Goal: Task Accomplishment & Management: Manage account settings

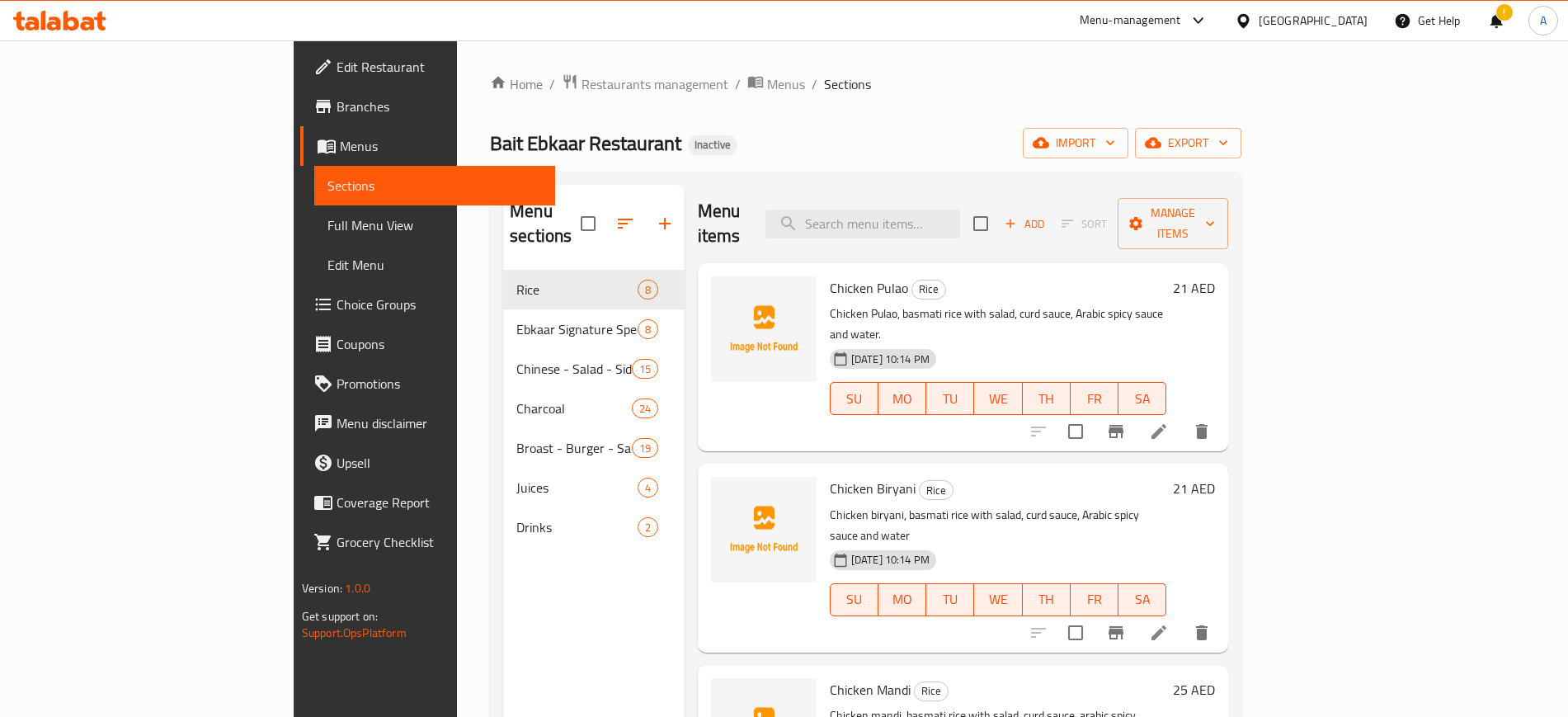
click at [581, 85] on span "Restaurants management" at bounding box center [654, 84] width 147 height 20
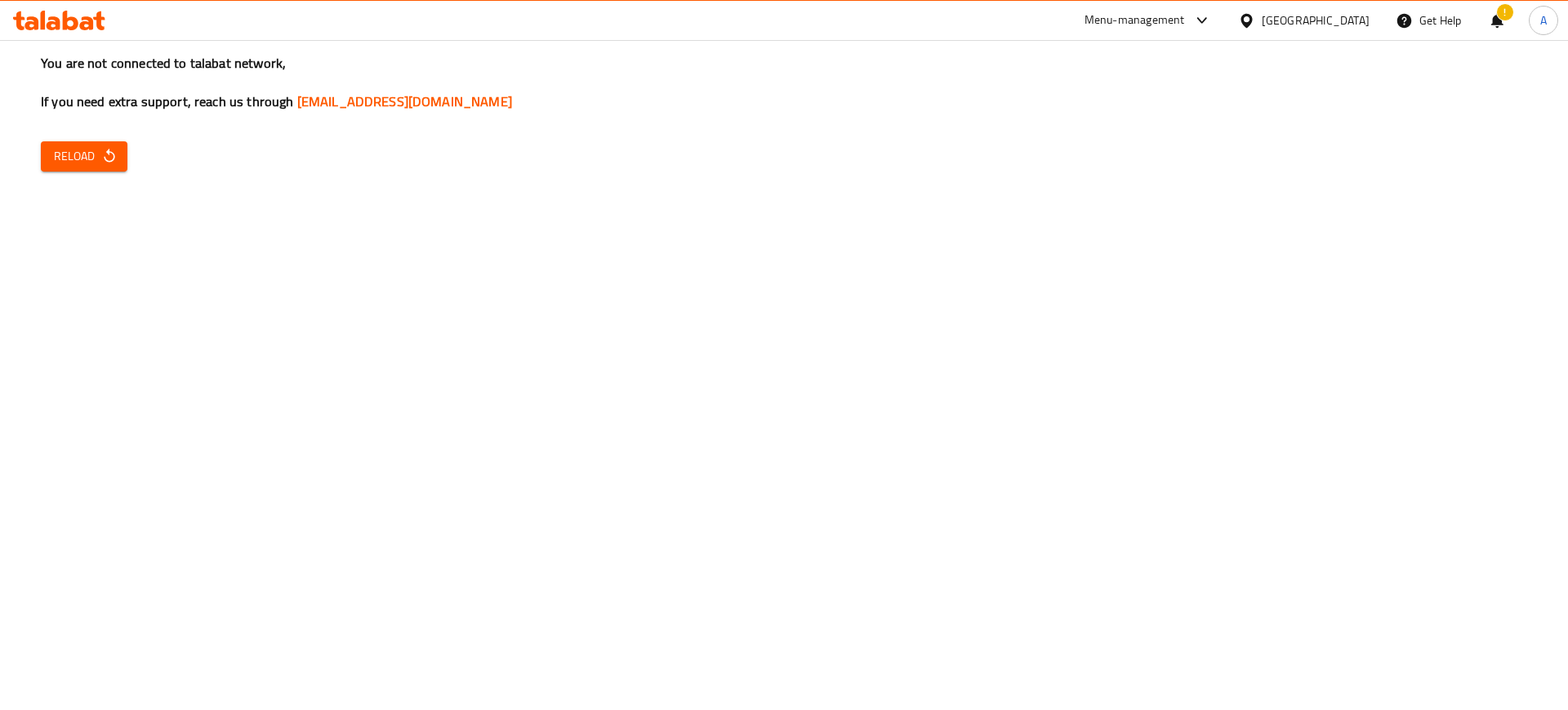
click at [49, 19] on icon at bounding box center [53, 24] width 14 height 14
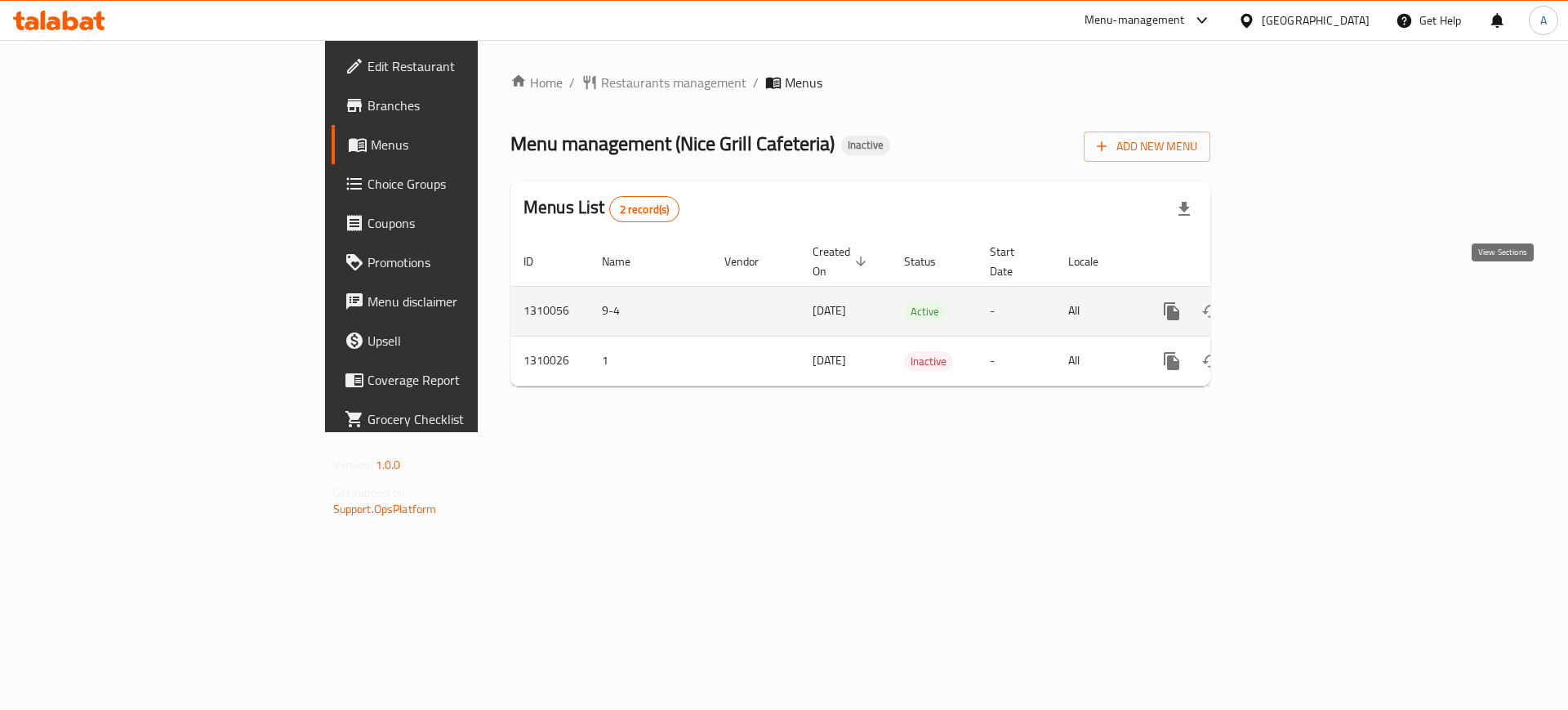
click at [1297, 304] on icon "enhanced table" at bounding box center [1289, 311] width 15 height 15
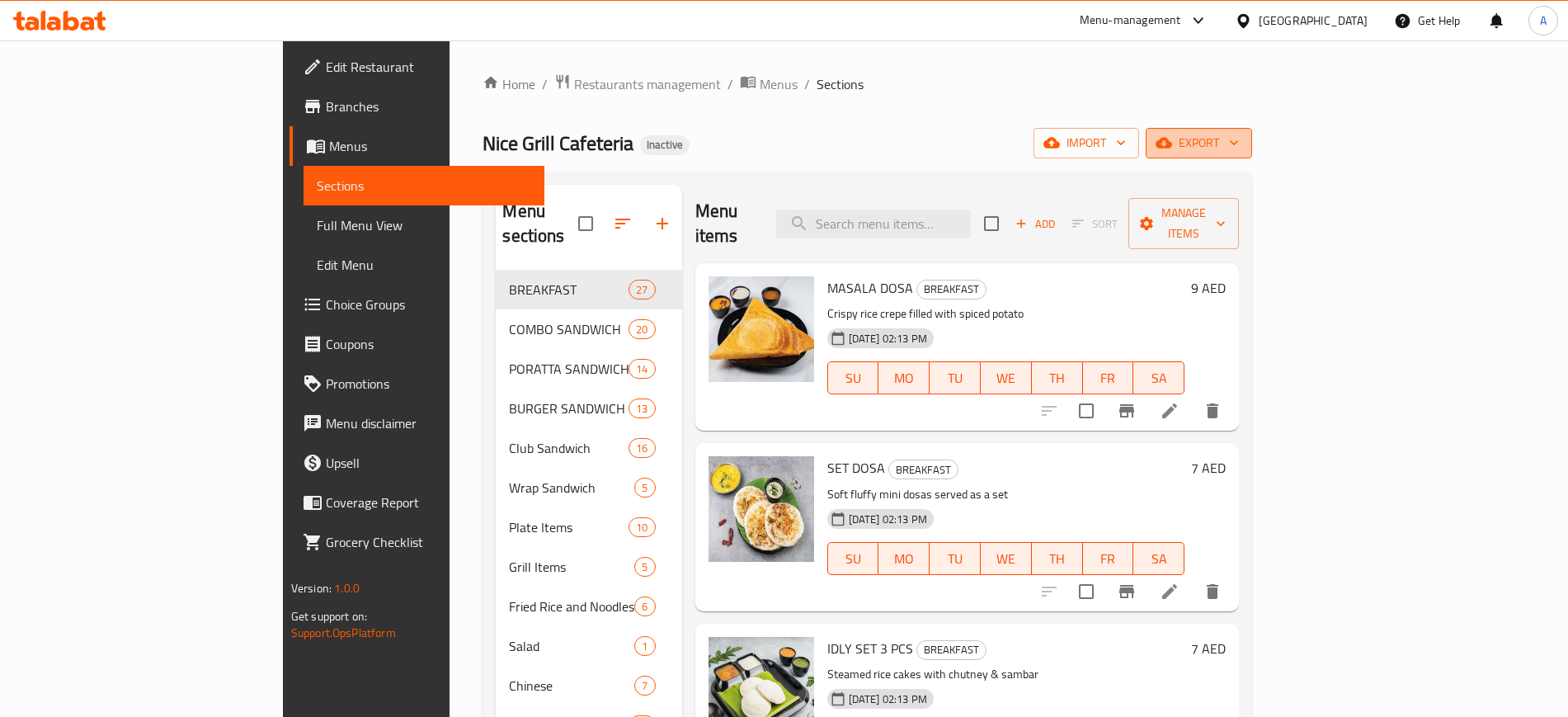
click at [1252, 157] on button "export" at bounding box center [1198, 143] width 107 height 31
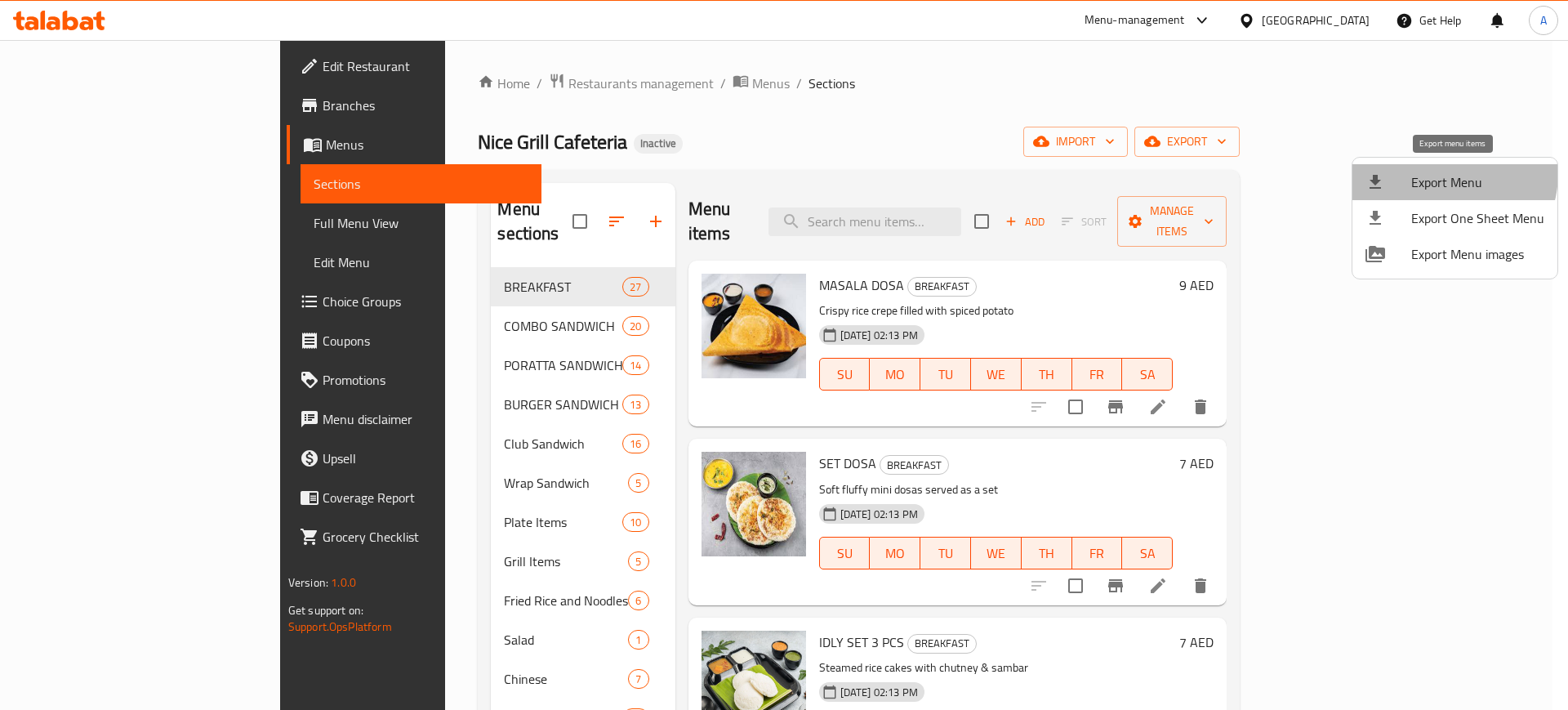
click at [1442, 173] on span "Export Menu" at bounding box center [1478, 182] width 133 height 20
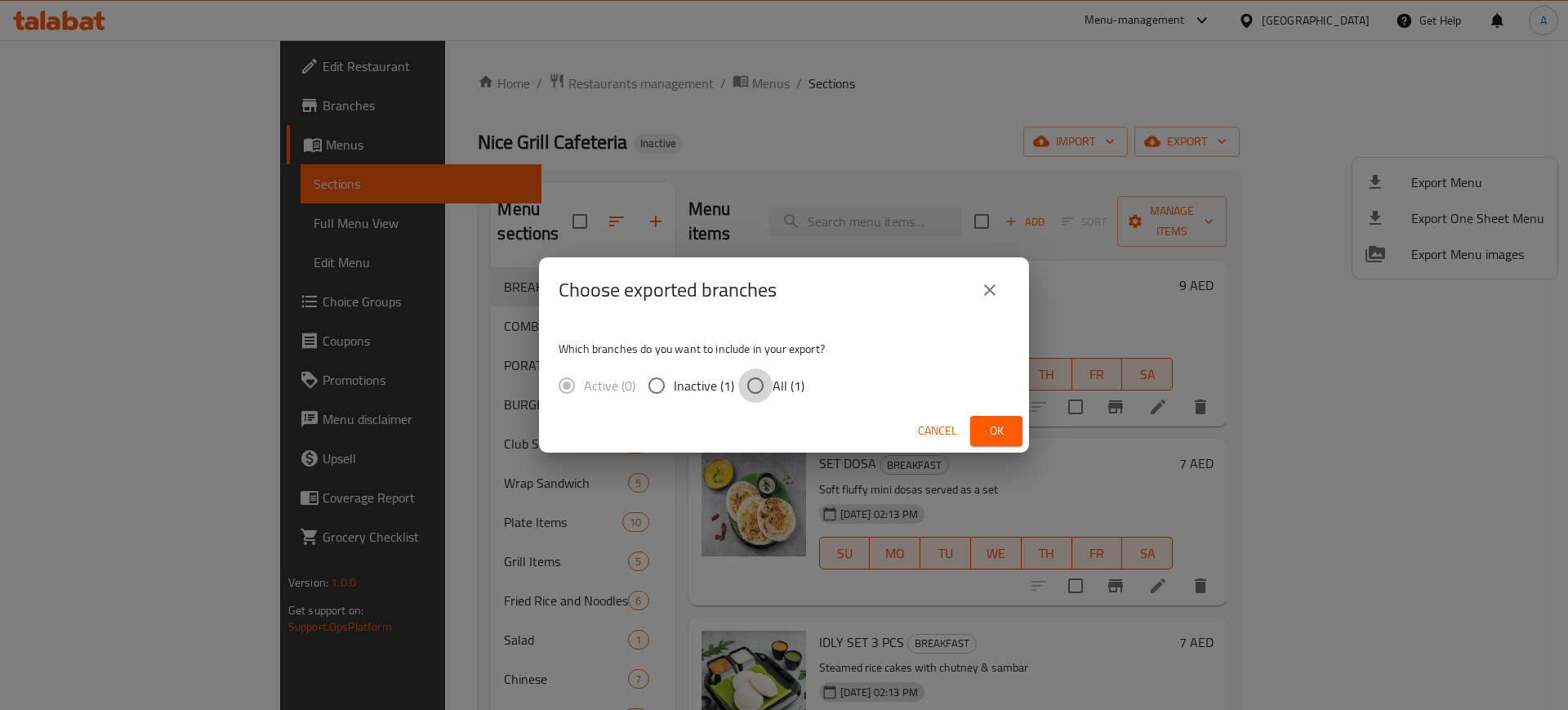
click at [754, 385] on input "All (1)" at bounding box center [755, 386] width 35 height 35
radio input "true"
click at [987, 428] on span "Ok" at bounding box center [997, 430] width 26 height 21
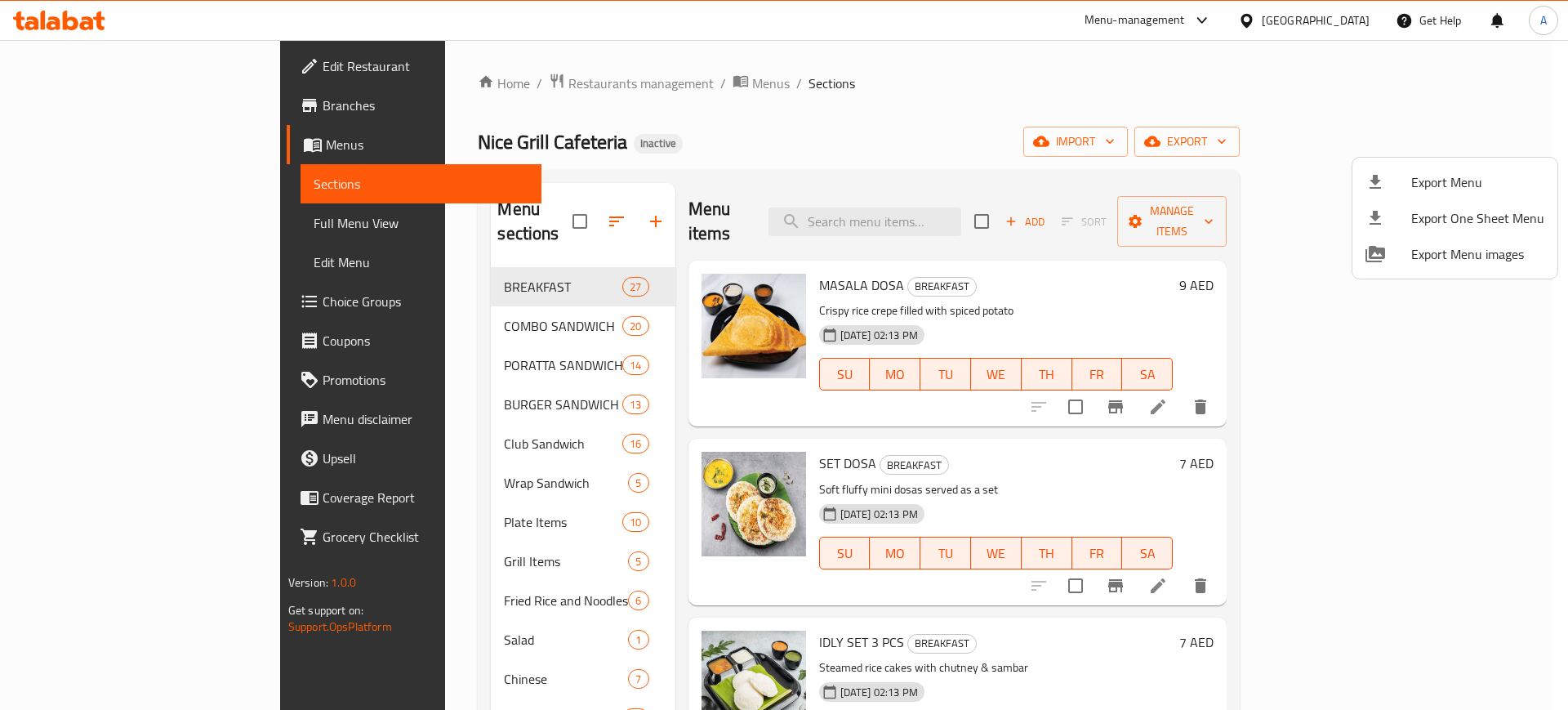
click at [962, 209] on div at bounding box center [784, 355] width 1568 height 710
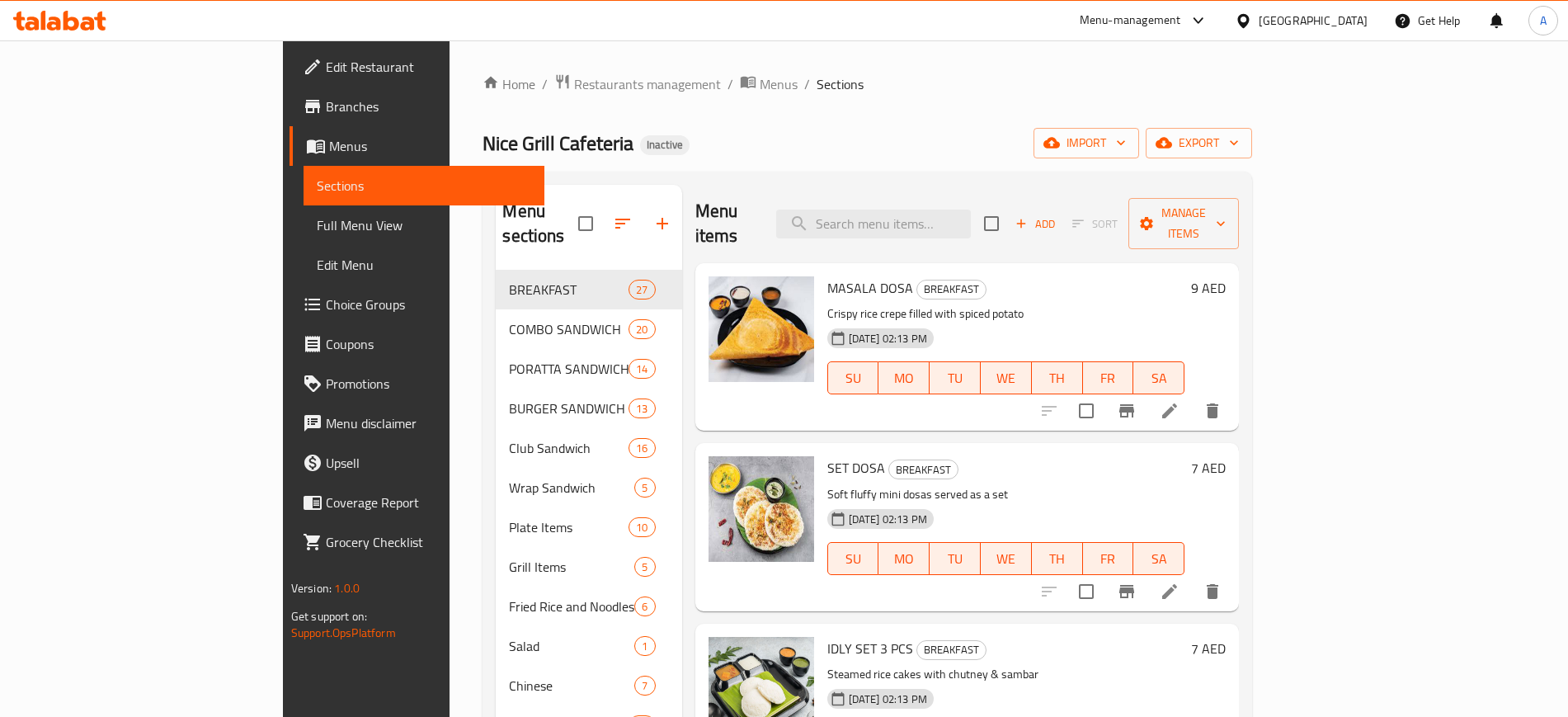
click at [971, 211] on input "search" at bounding box center [873, 224] width 195 height 29
paste input "House-special layered fruit cocktail"
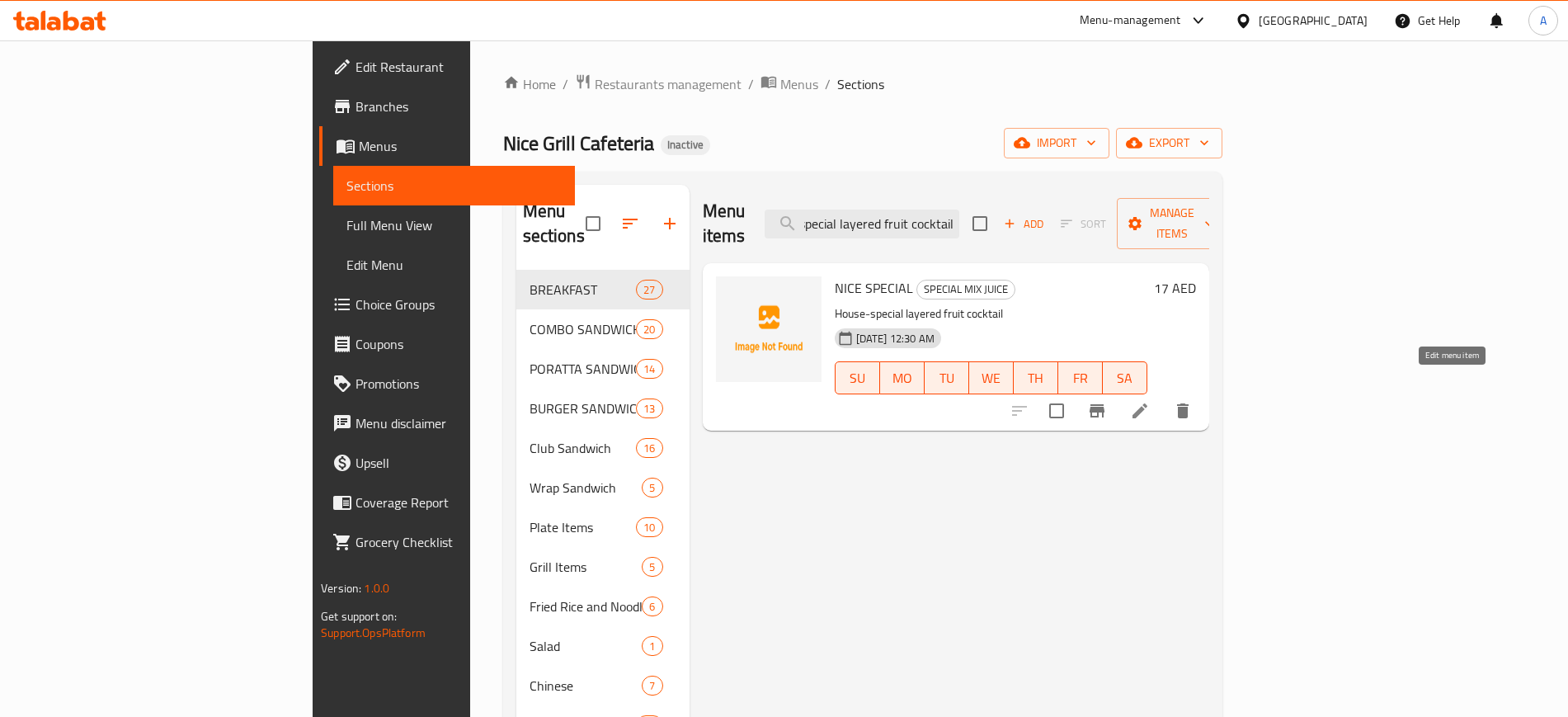
type input "House-special layered fruit cocktail"
click at [1148, 403] on icon at bounding box center [1140, 410] width 15 height 15
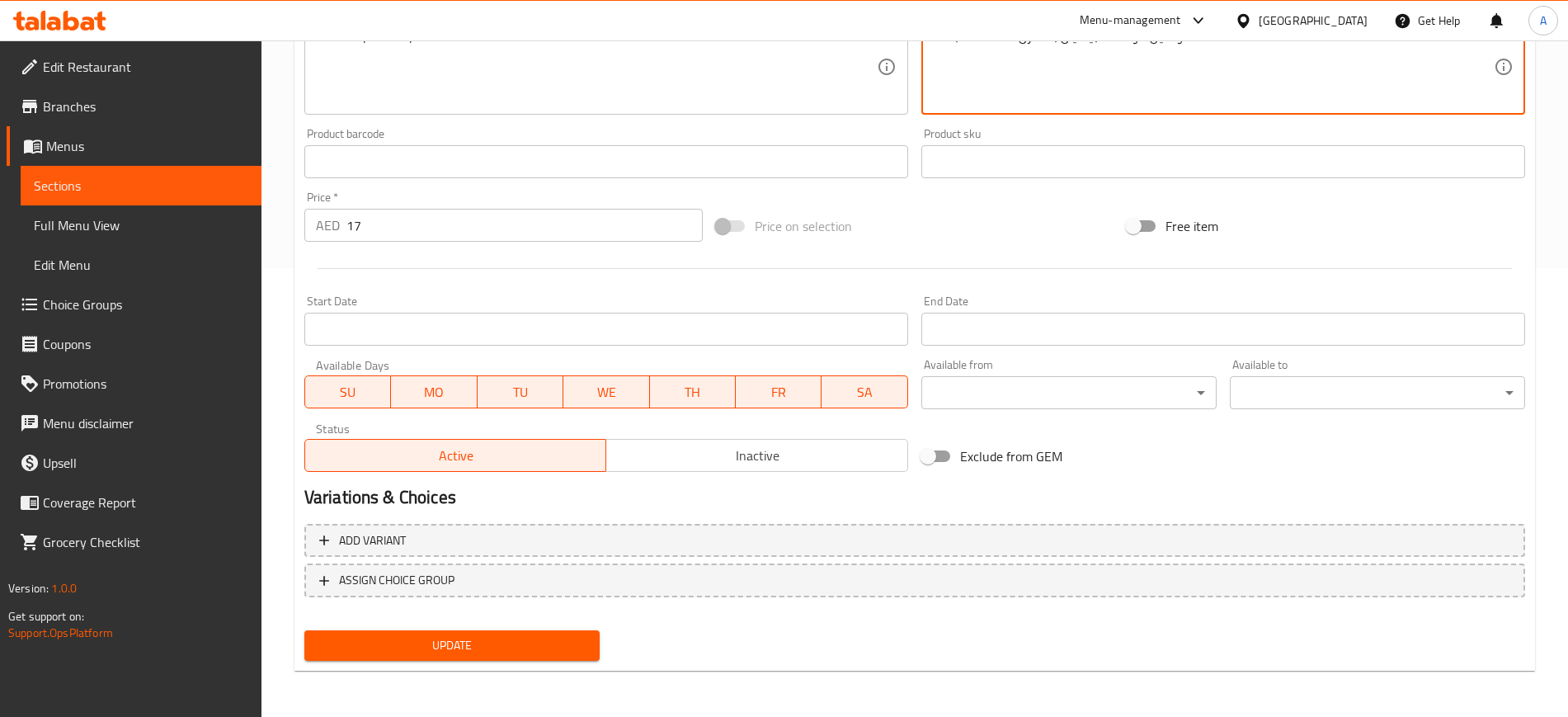
scroll to position [448, 0]
type textarea "كوكتيل فواكه سبيشيال بالمنزل متعدد الطبقات"
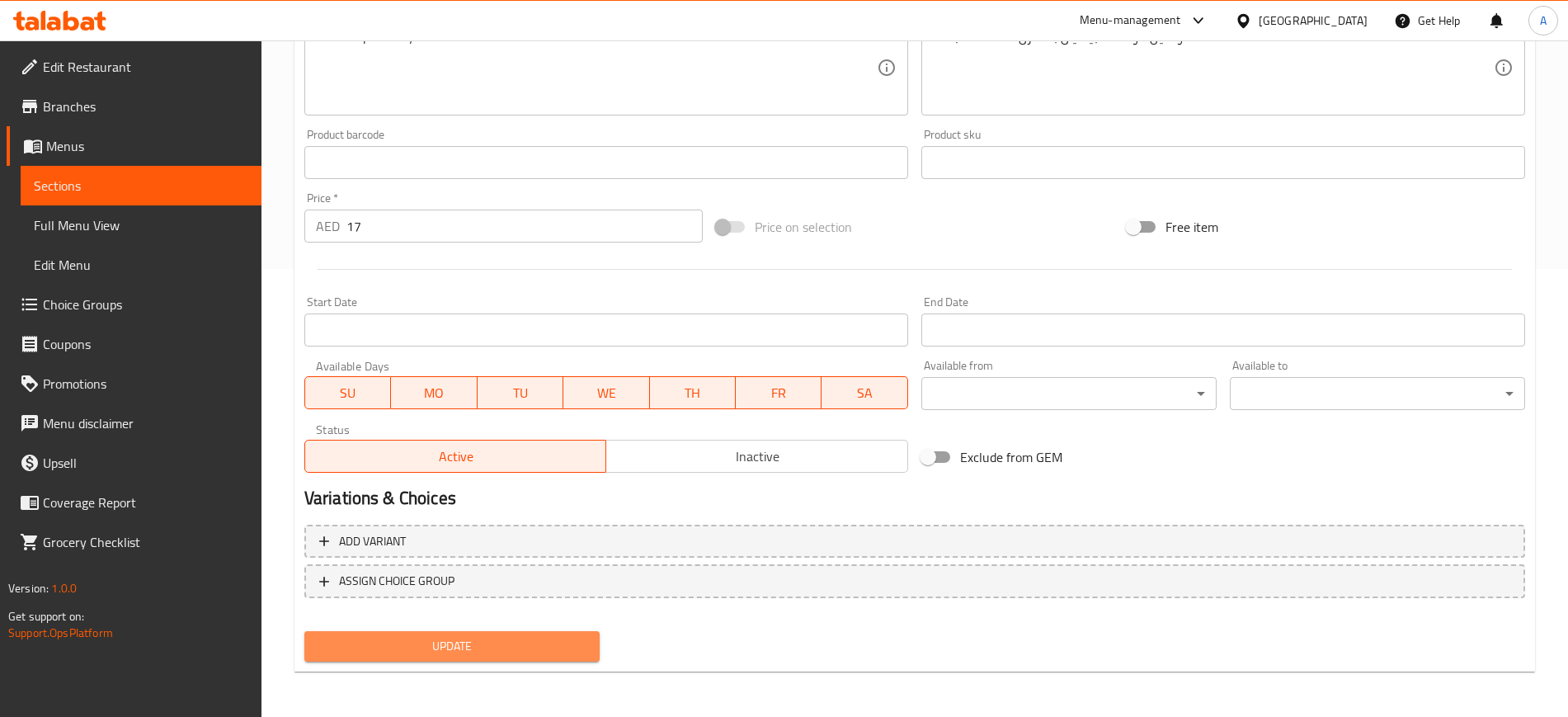
click at [453, 643] on span "Update" at bounding box center [451, 646] width 269 height 21
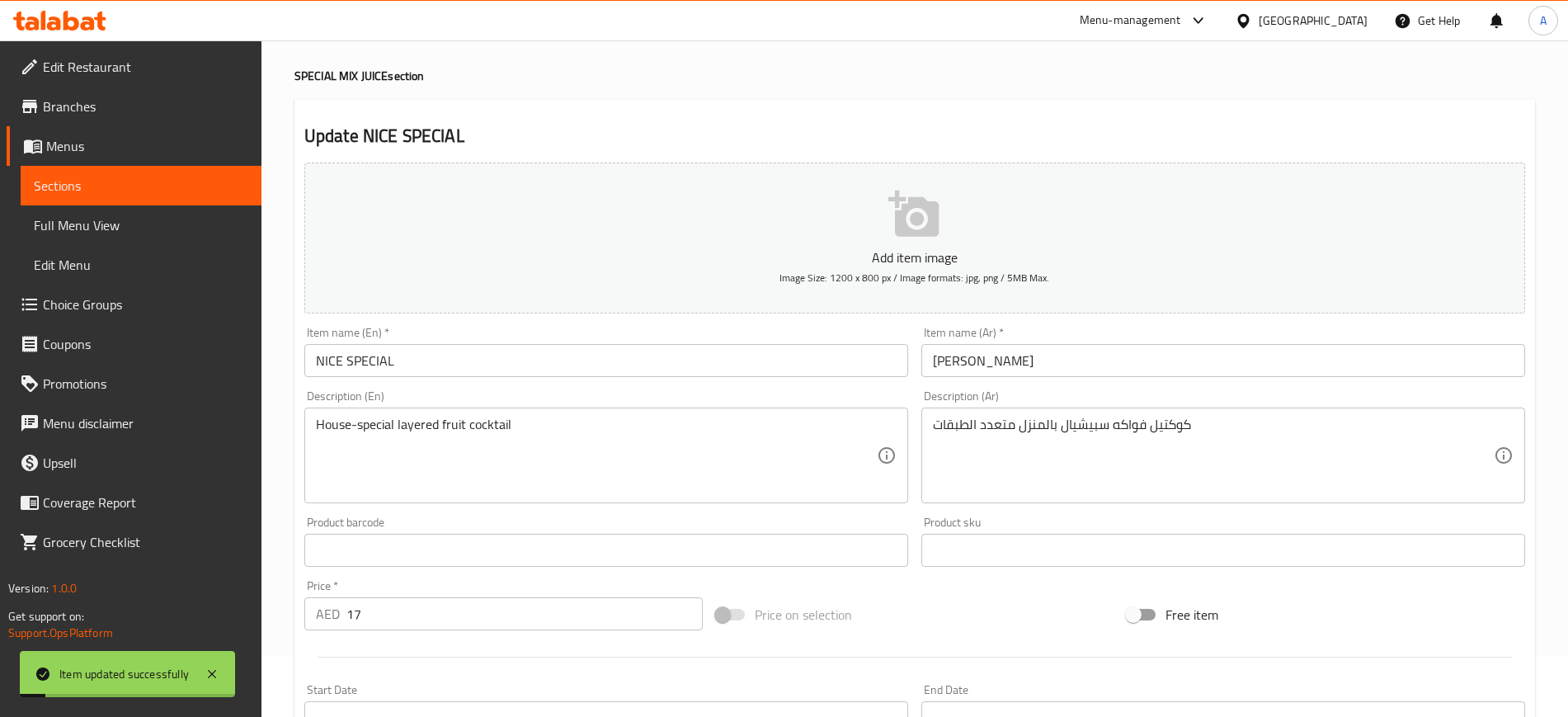
scroll to position [0, 0]
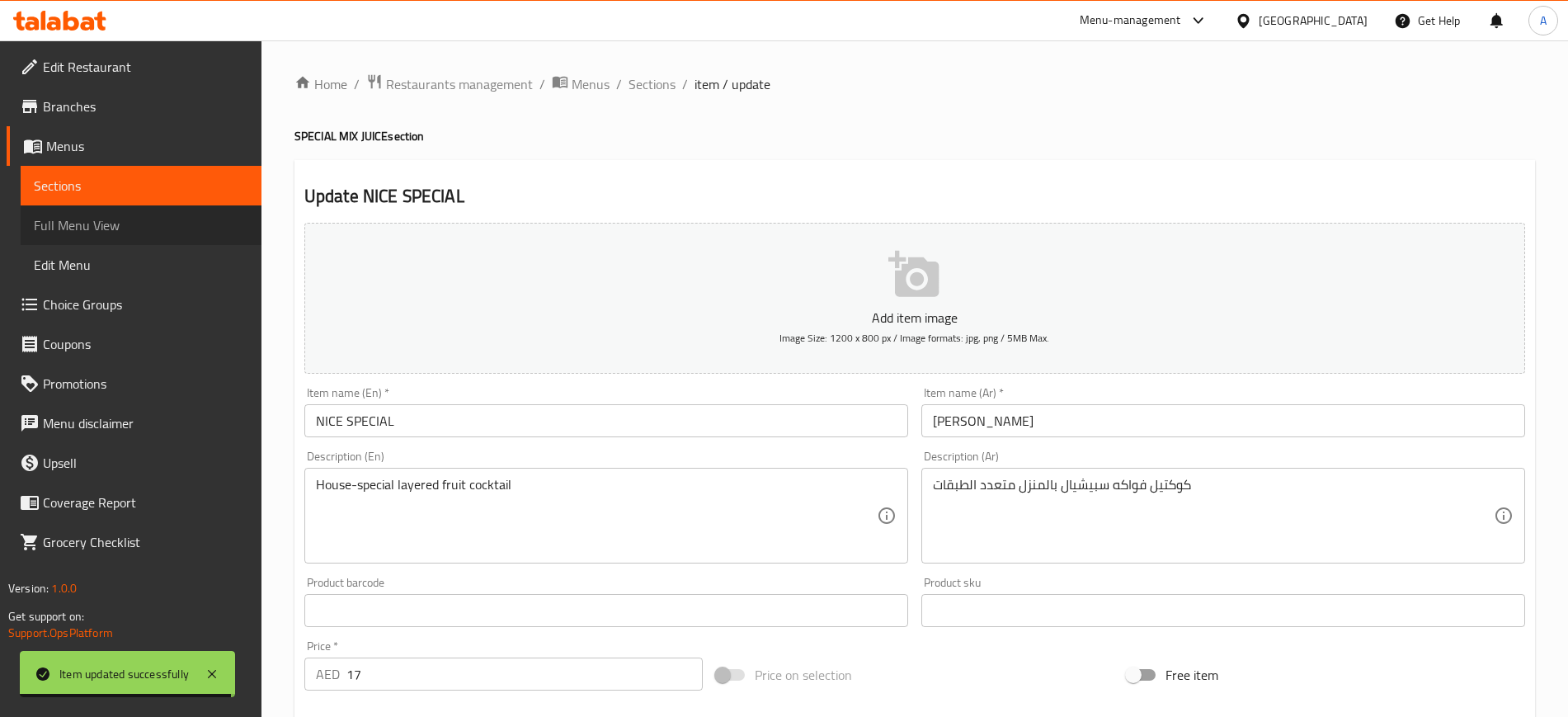
click at [83, 223] on span "Full Menu View" at bounding box center [141, 226] width 215 height 20
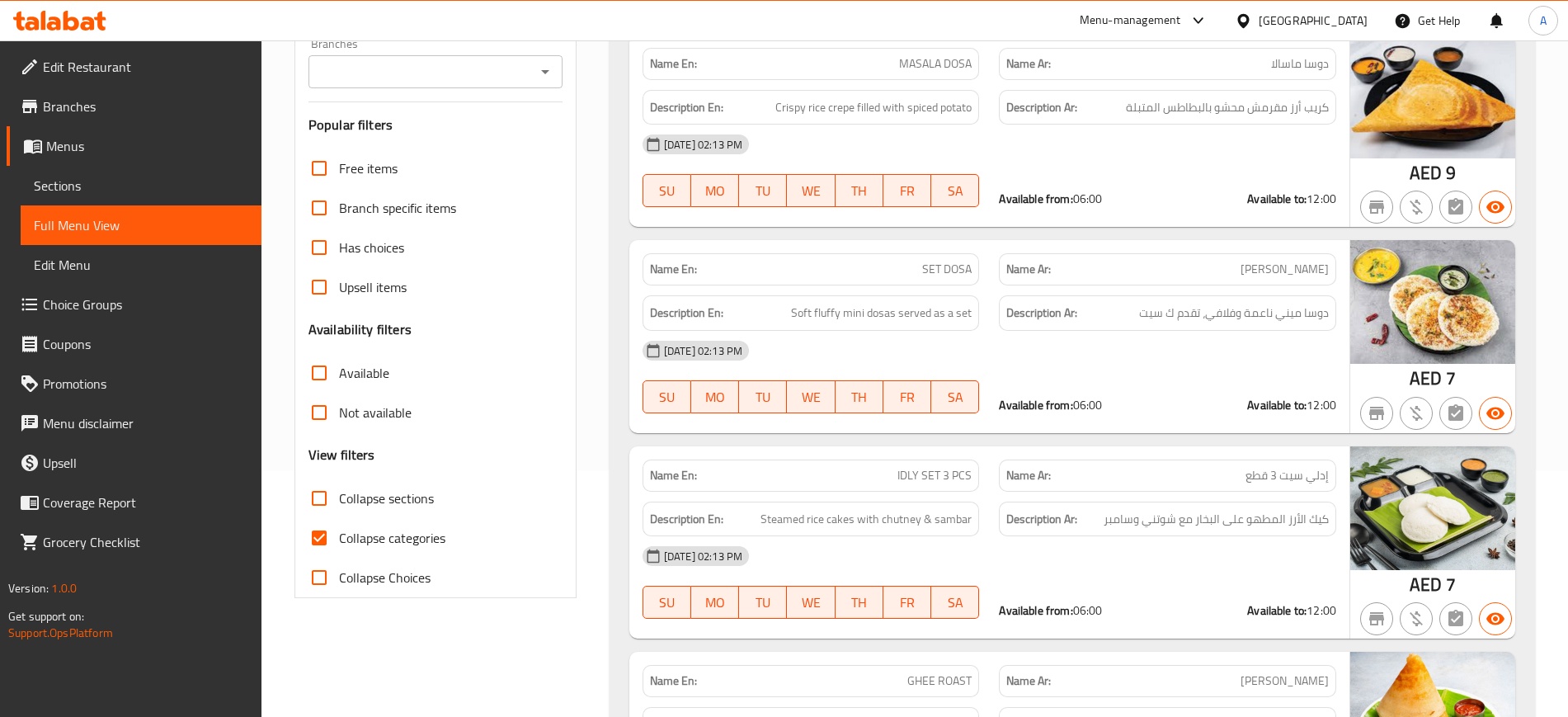
scroll to position [248, 0]
click at [319, 533] on input "Collapse categories" at bounding box center [320, 537] width 40 height 40
checkbox input "false"
click at [320, 505] on input "Collapse sections" at bounding box center [320, 497] width 40 height 40
checkbox input "true"
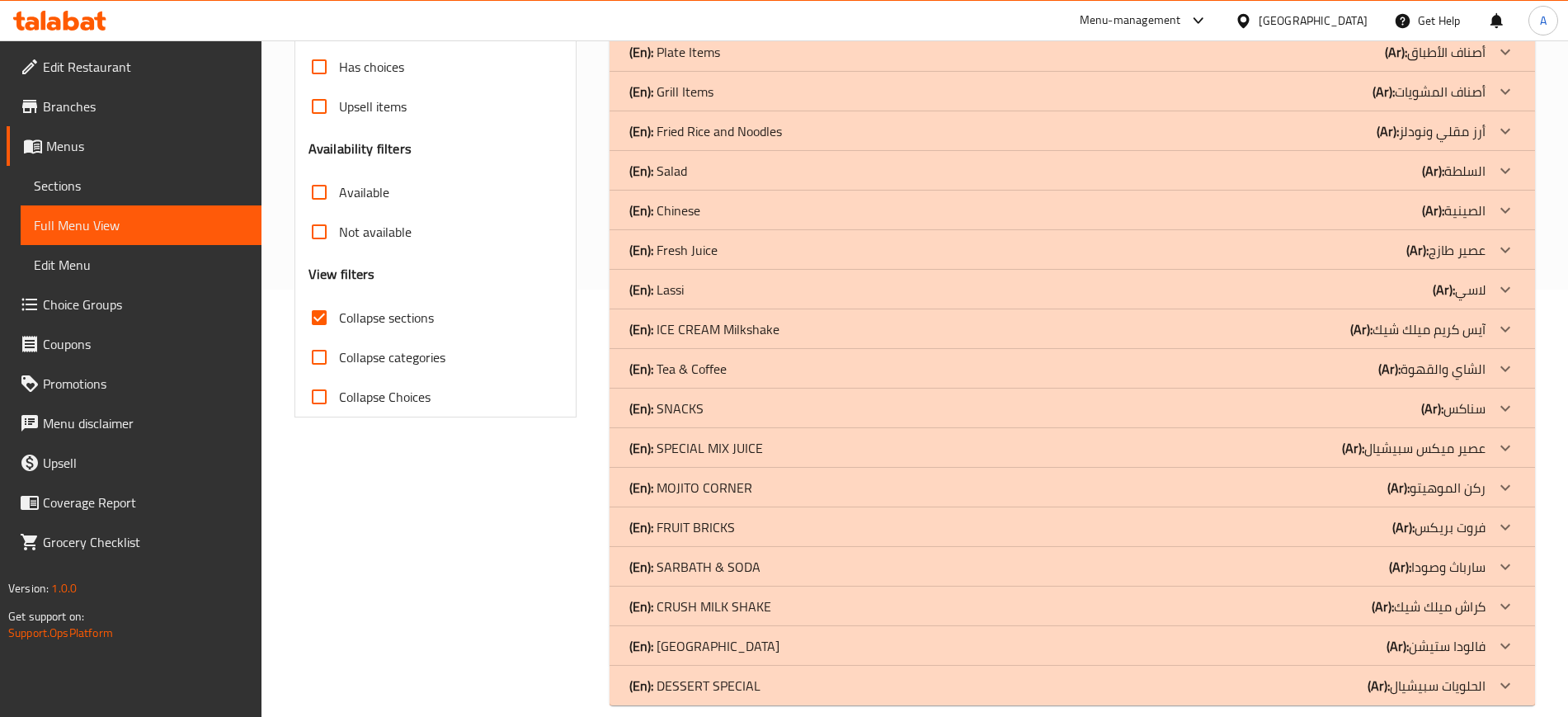
scroll to position [448, 0]
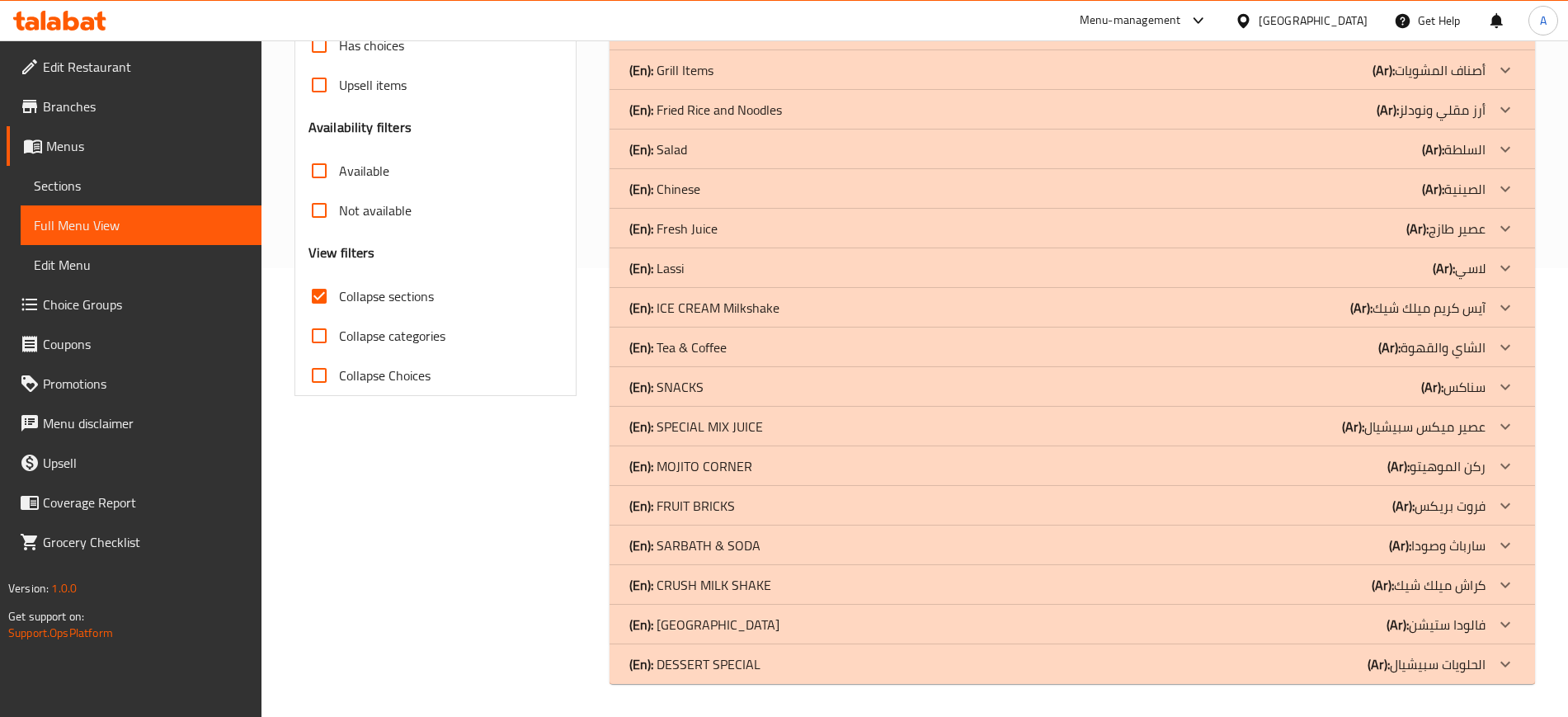
click at [676, 662] on p "(En): DESSERT SPECIAL" at bounding box center [694, 664] width 131 height 20
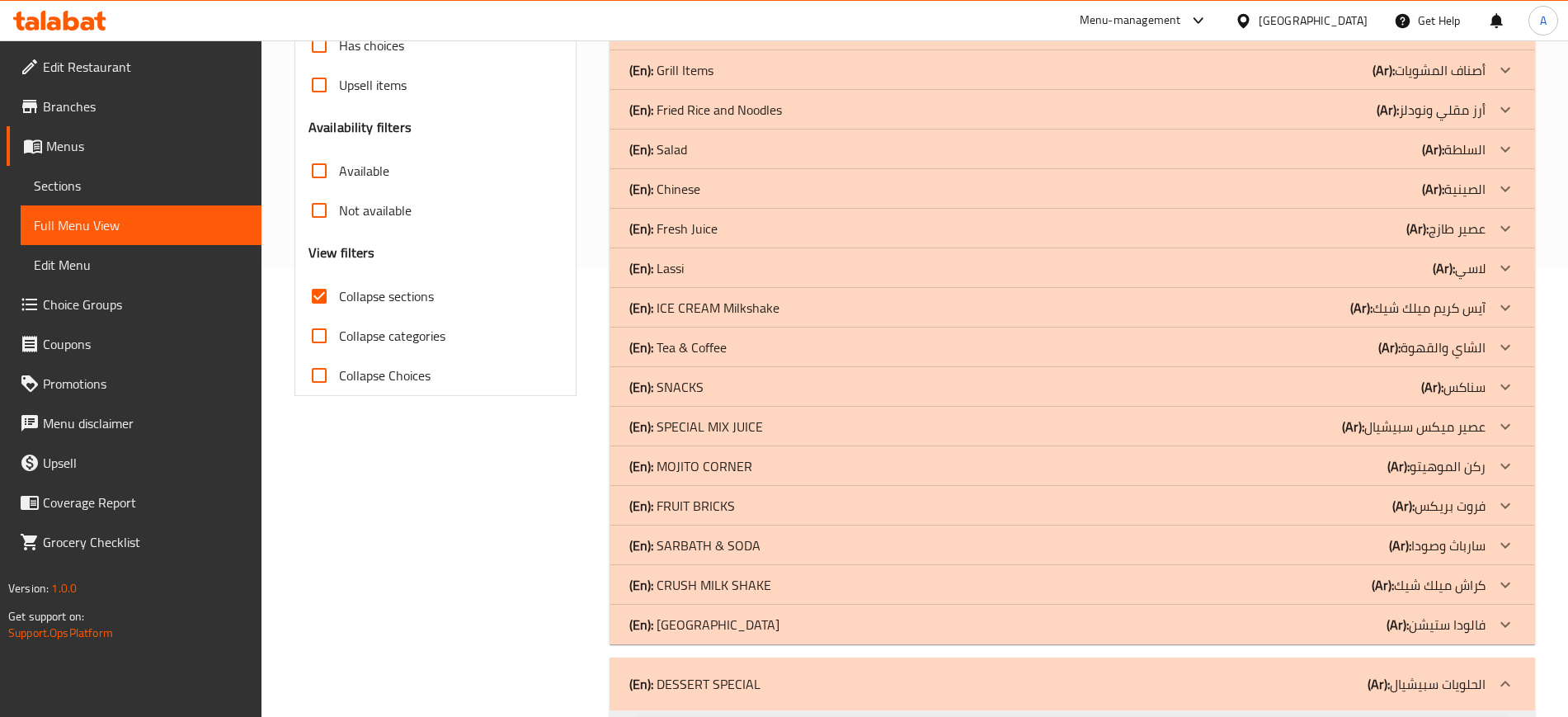
click at [673, 615] on p "(En): [GEOGRAPHIC_DATA]" at bounding box center [704, 624] width 150 height 20
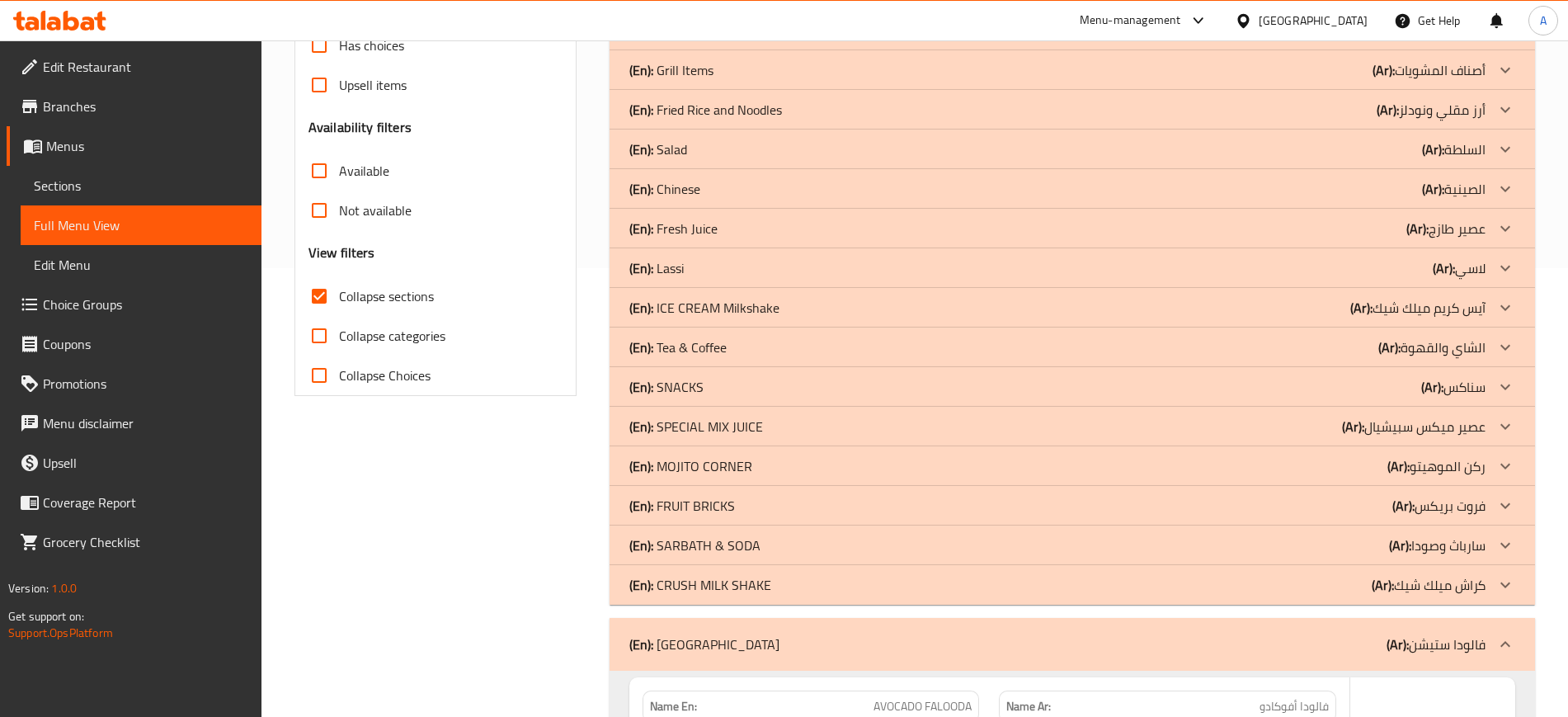
click at [716, 584] on p "(En): CRUSH MILK SHAKE" at bounding box center [700, 585] width 142 height 20
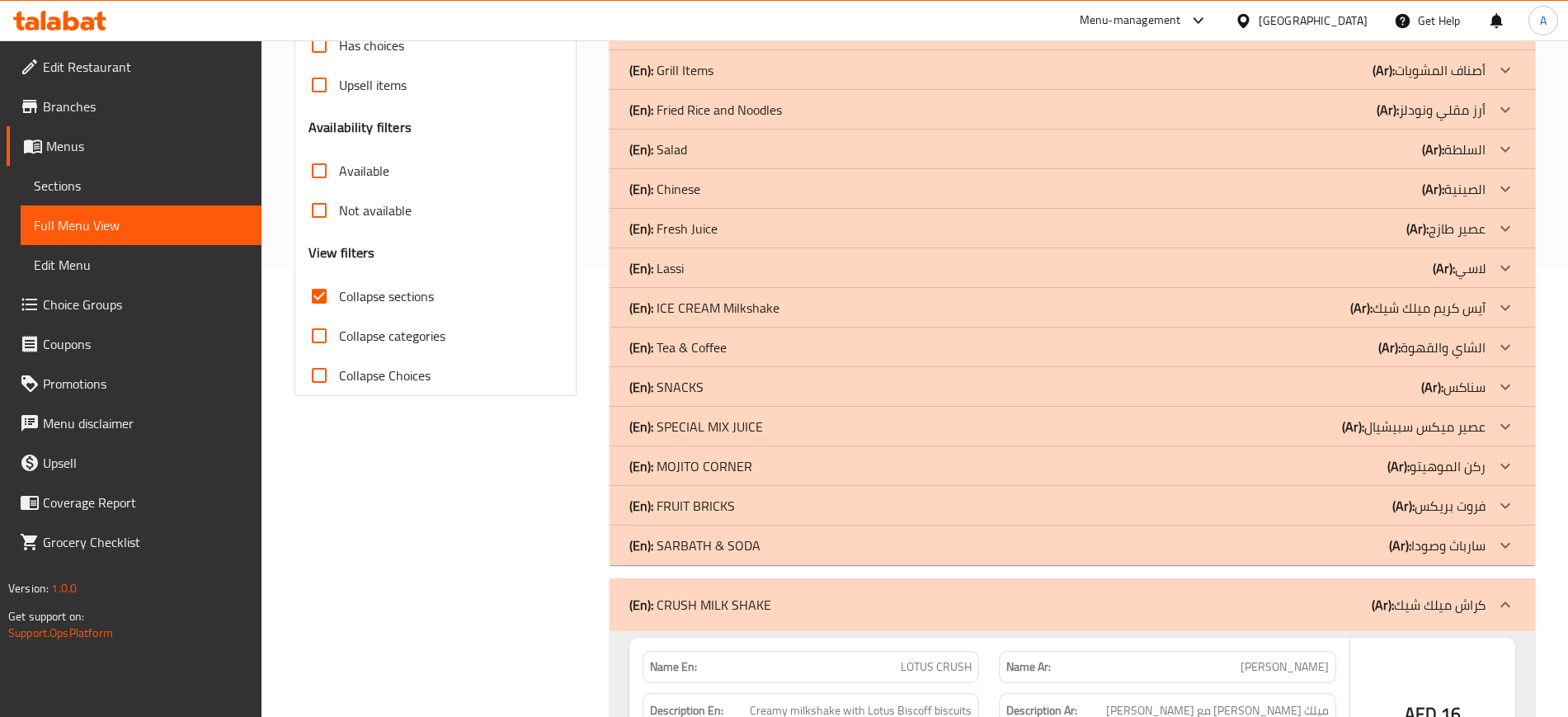
click at [681, 544] on p "(En): SARBATH & SODA" at bounding box center [694, 545] width 131 height 20
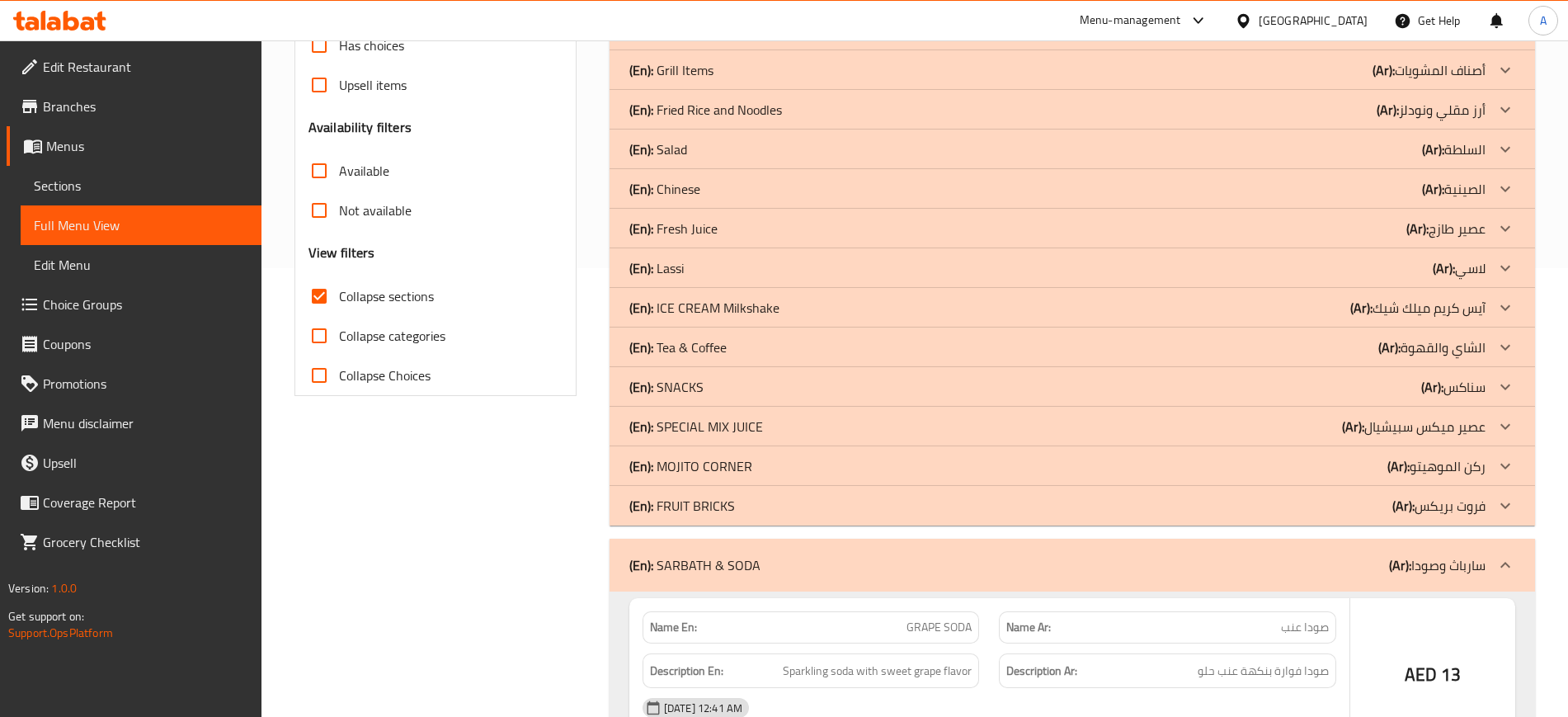
click at [719, 513] on p "(En): FRUIT BRICKS" at bounding box center [682, 505] width 106 height 20
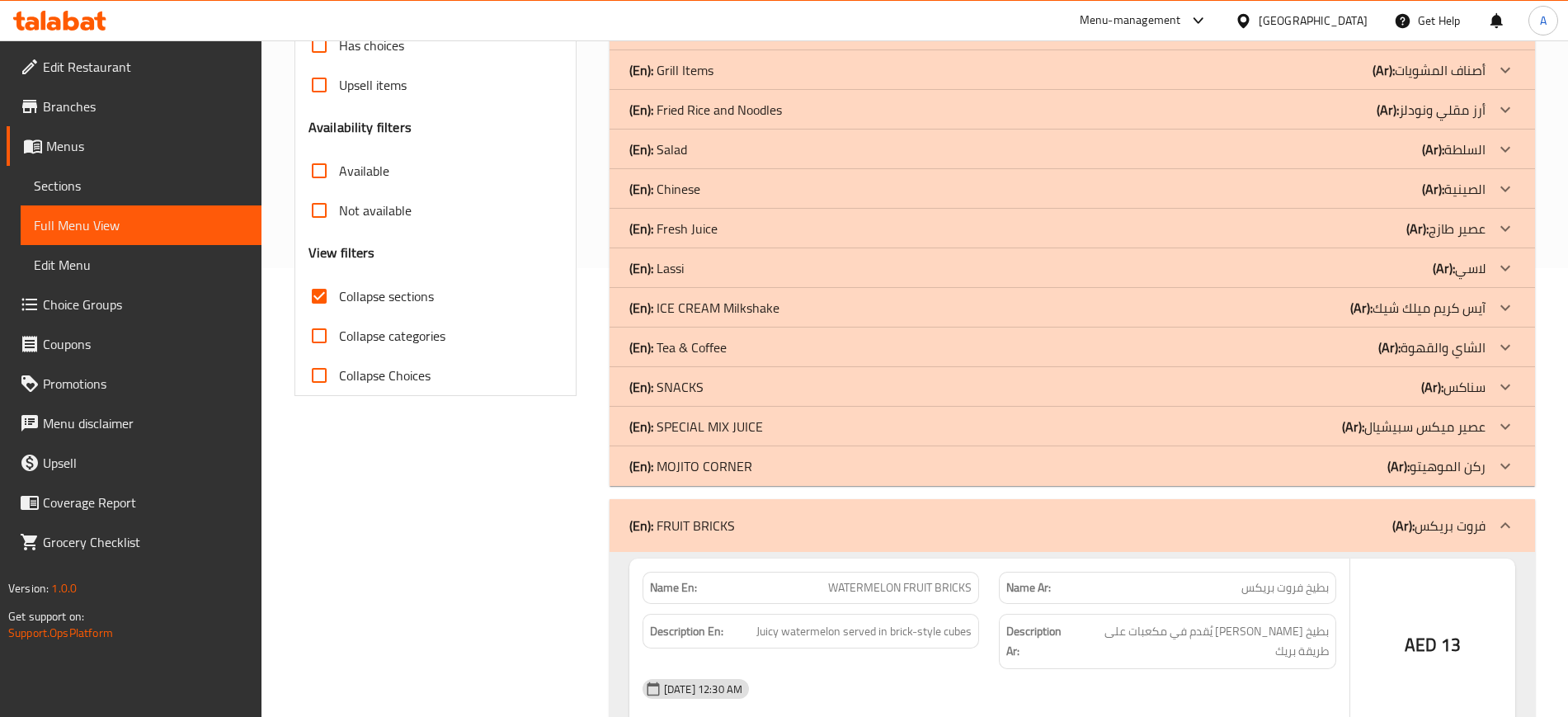
click at [678, 464] on p "(En): MOJITO CORNER" at bounding box center [690, 466] width 123 height 20
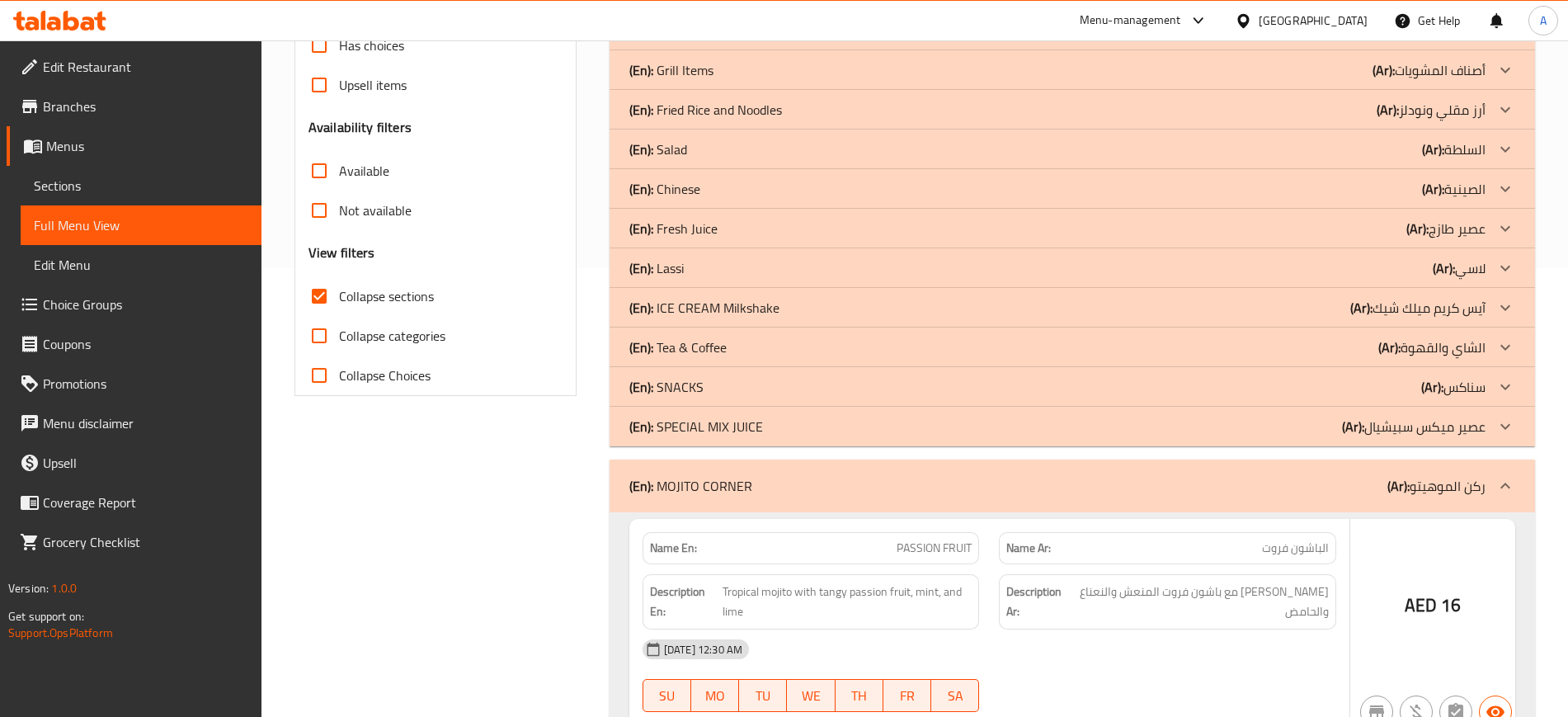
click at [716, 419] on p "(En): SPECIAL MIX JUICE" at bounding box center [696, 426] width 134 height 20
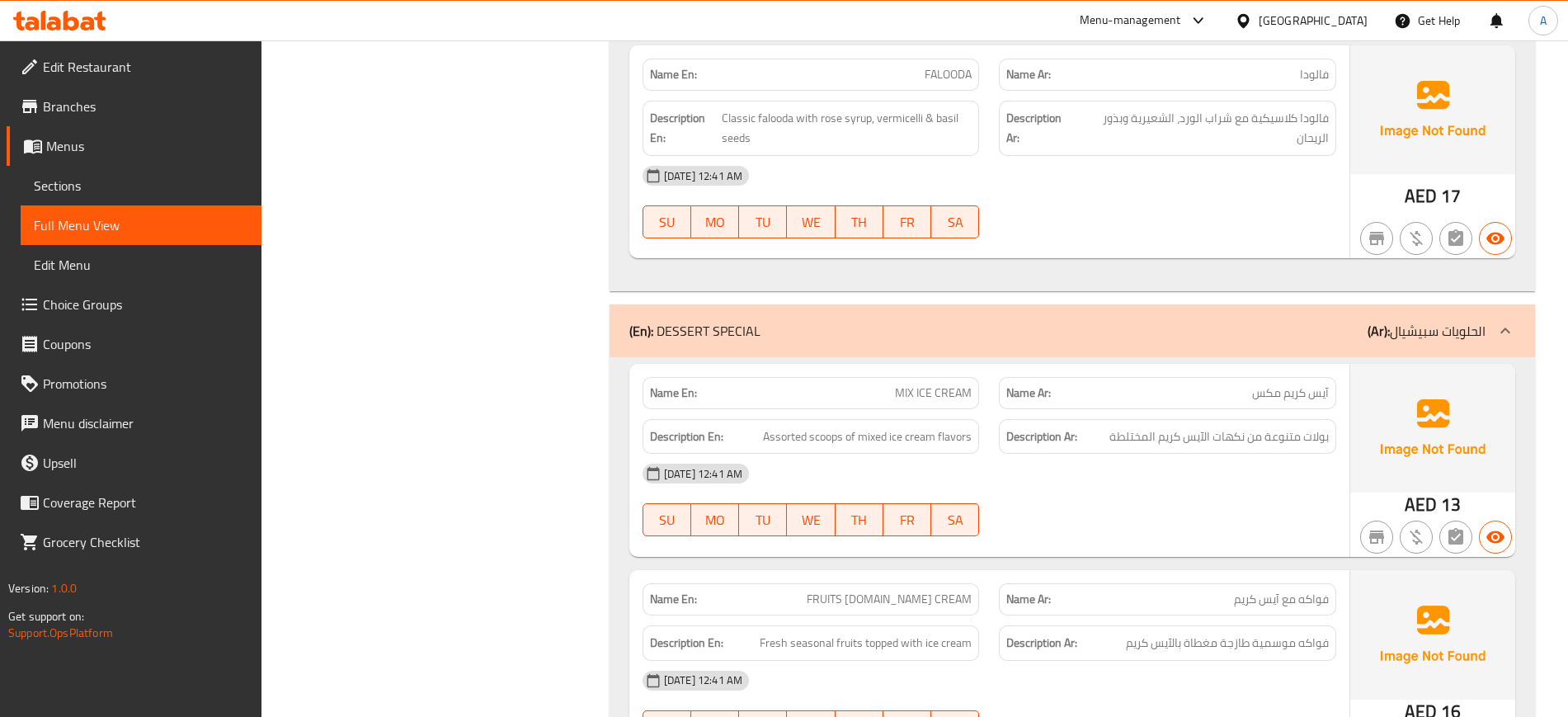
scroll to position [10703, 0]
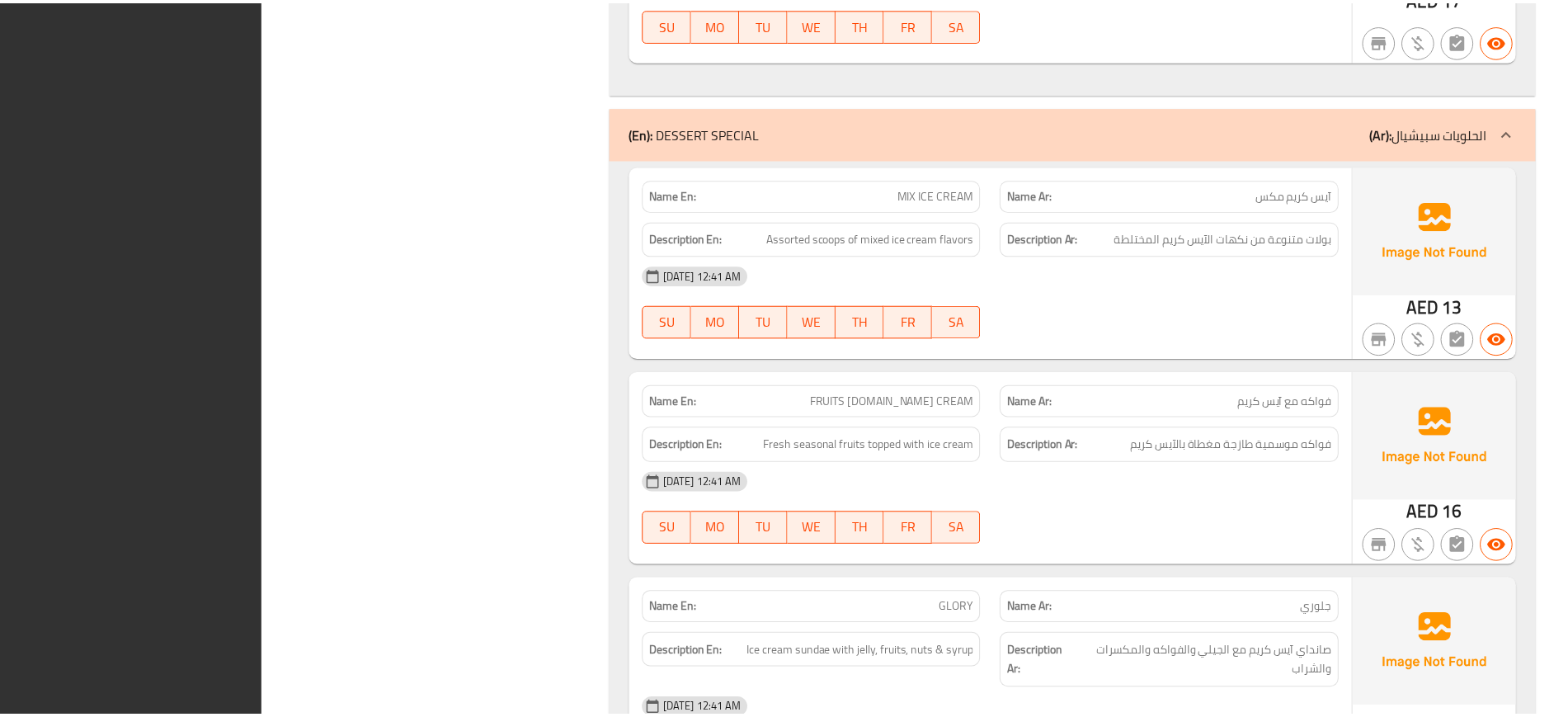
scroll to position [10720, 0]
